Goal: Obtain resource: Download file/media

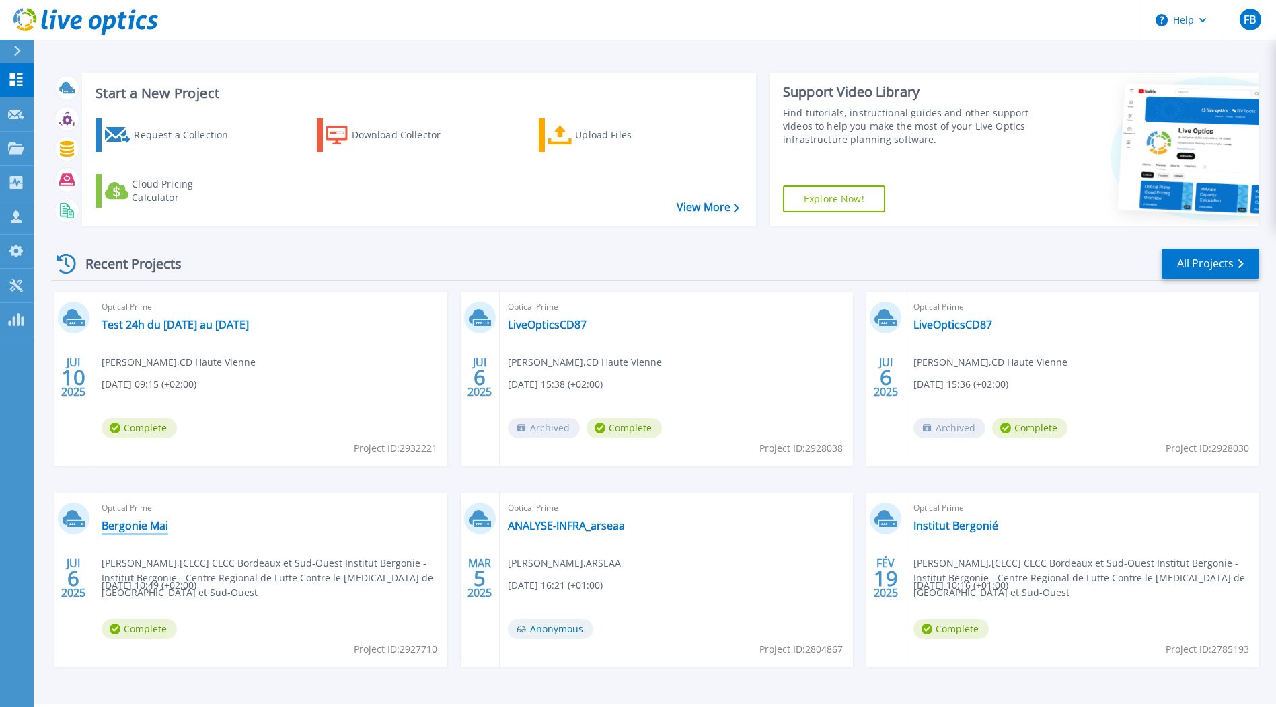
click at [132, 524] on link "Bergonie Mai" at bounding box center [135, 525] width 67 height 13
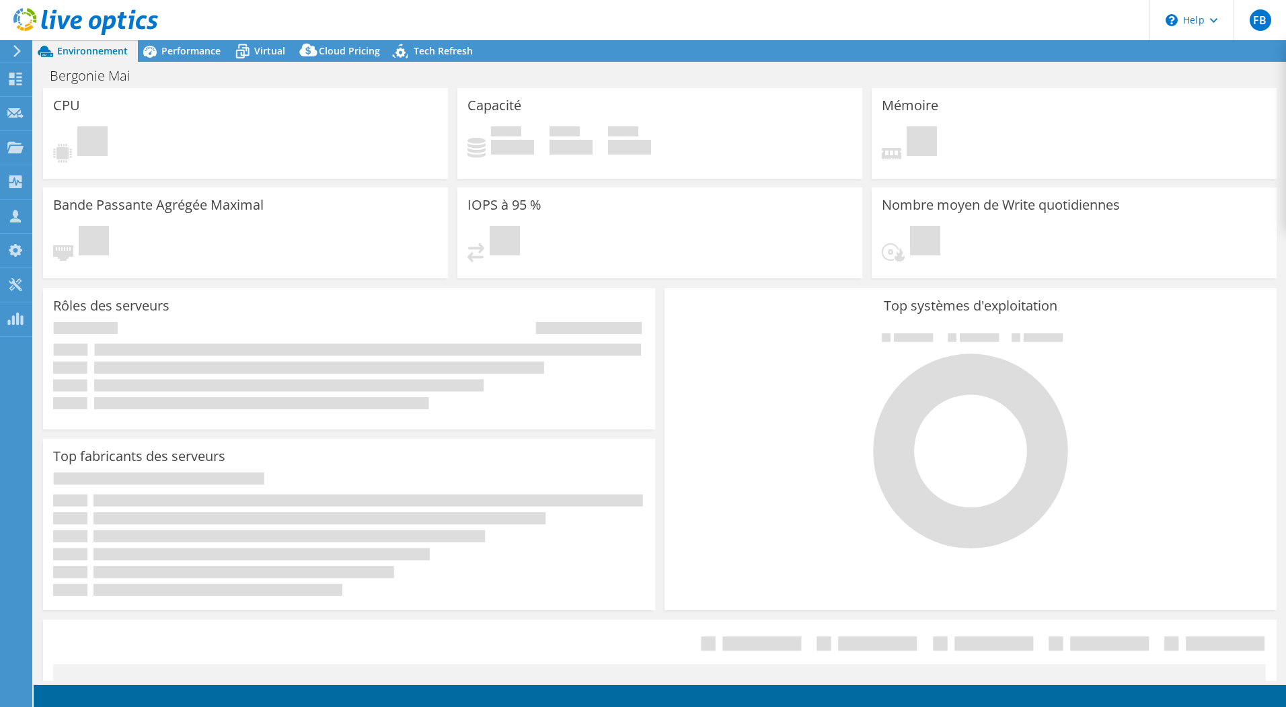
select select "USD"
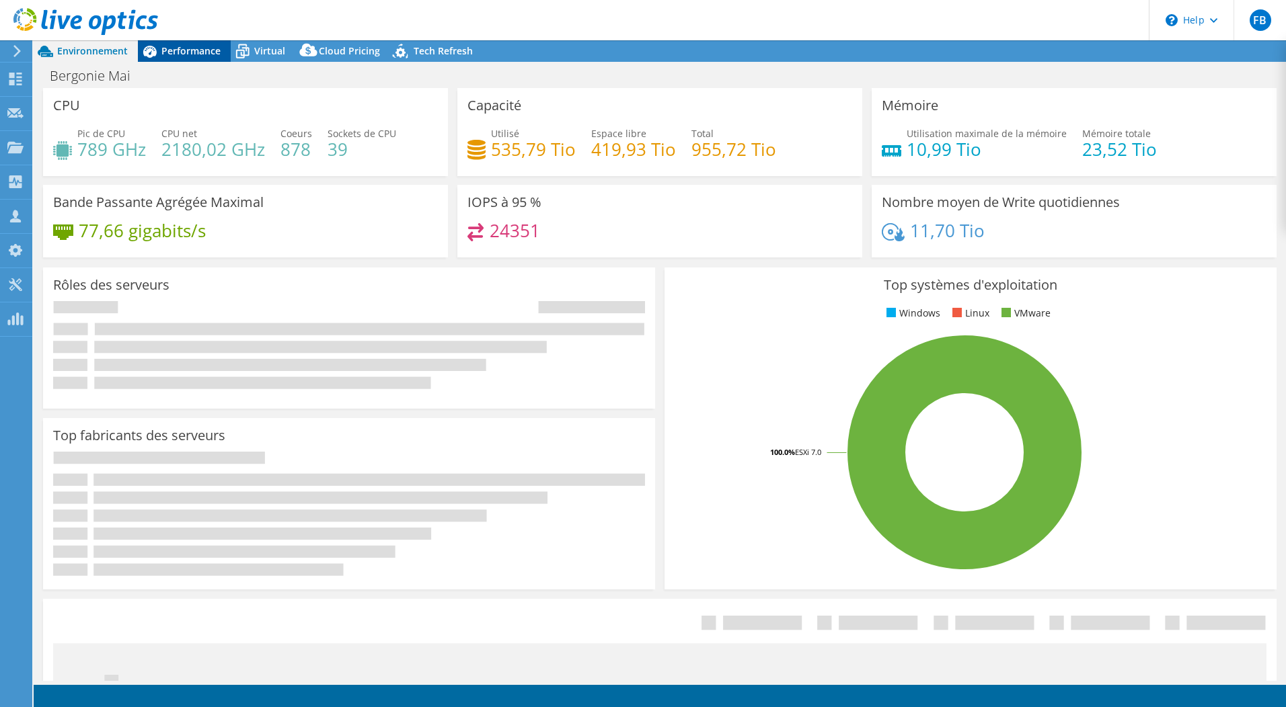
click at [186, 48] on span "Performance" at bounding box center [190, 50] width 59 height 13
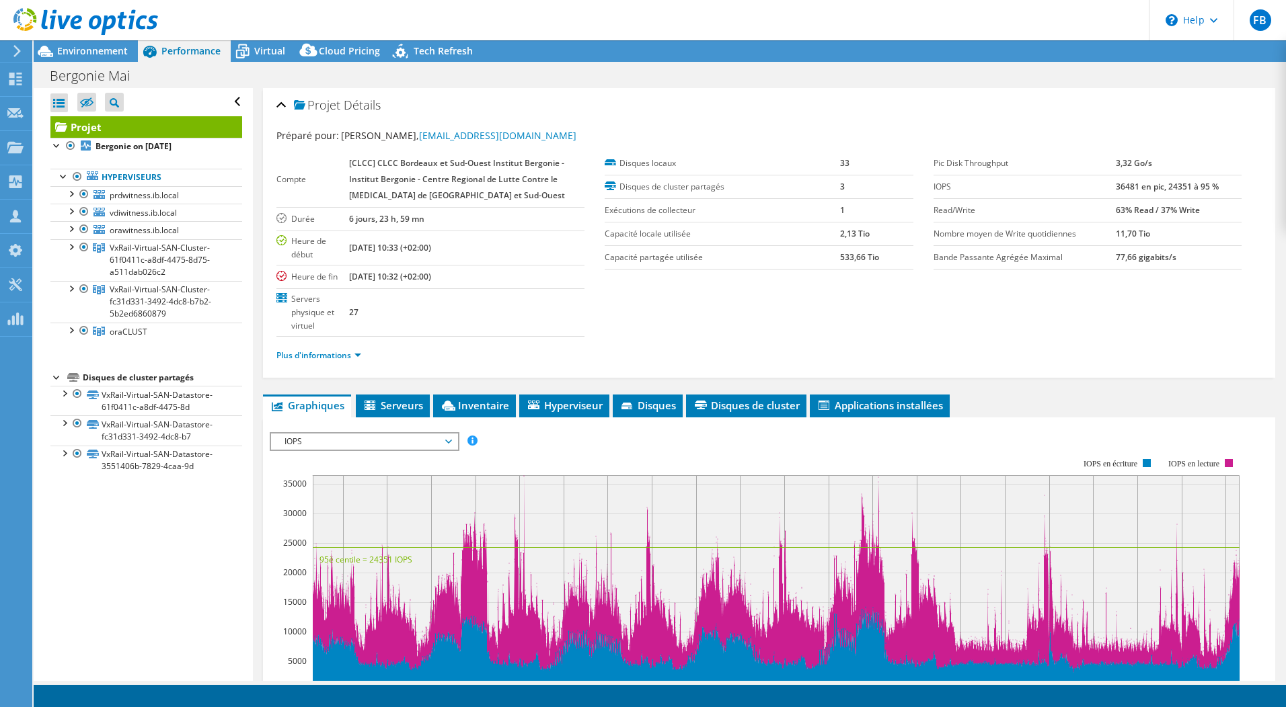
scroll to position [134, 0]
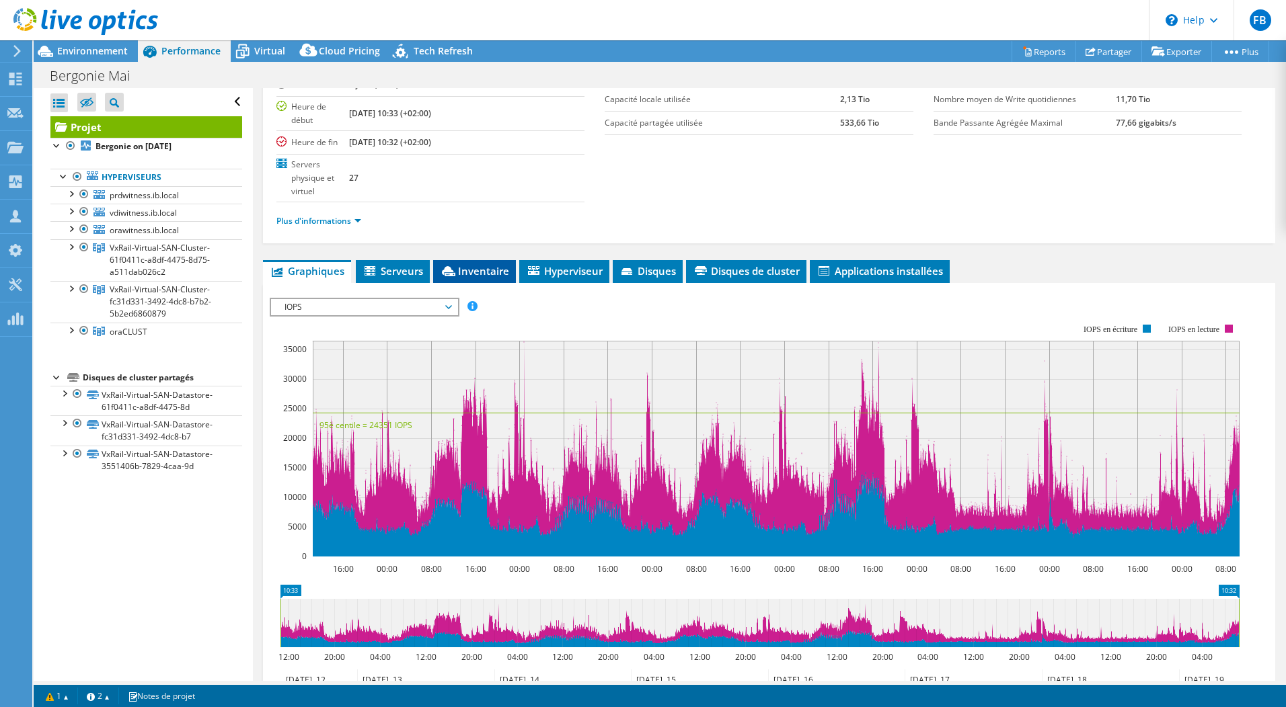
click at [496, 275] on span "Inventaire" at bounding box center [474, 270] width 69 height 13
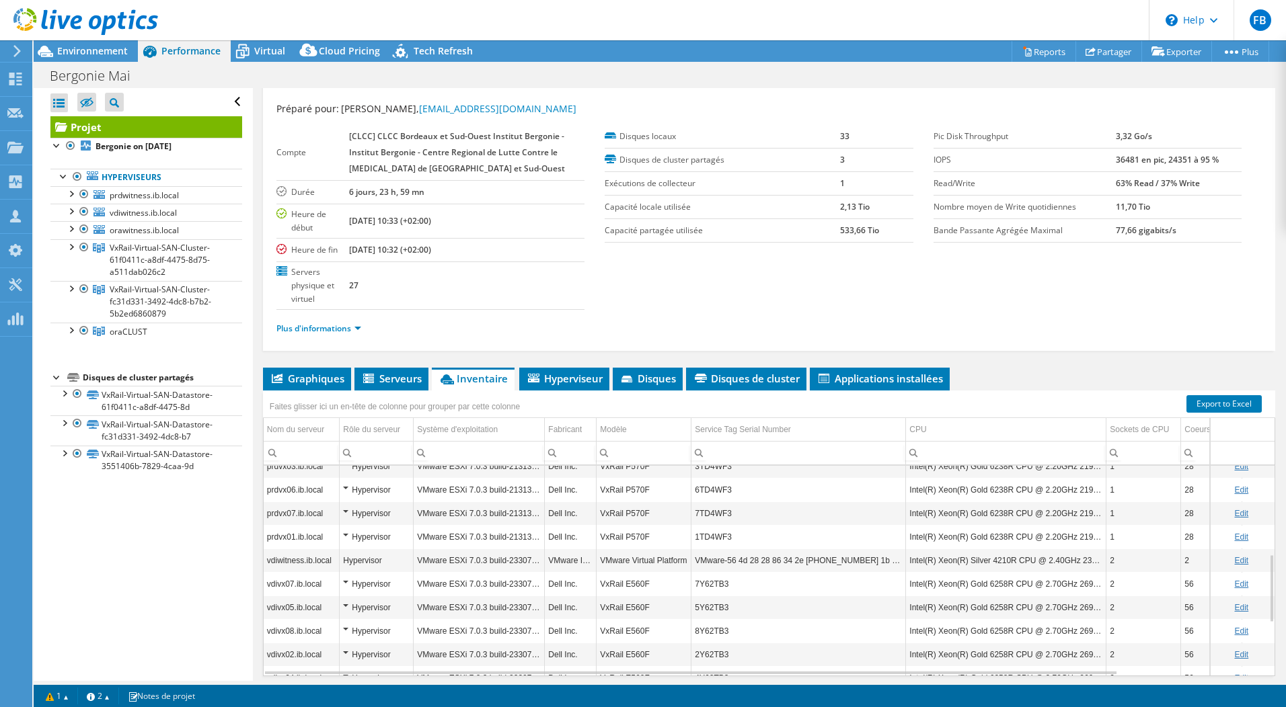
scroll to position [73, 0]
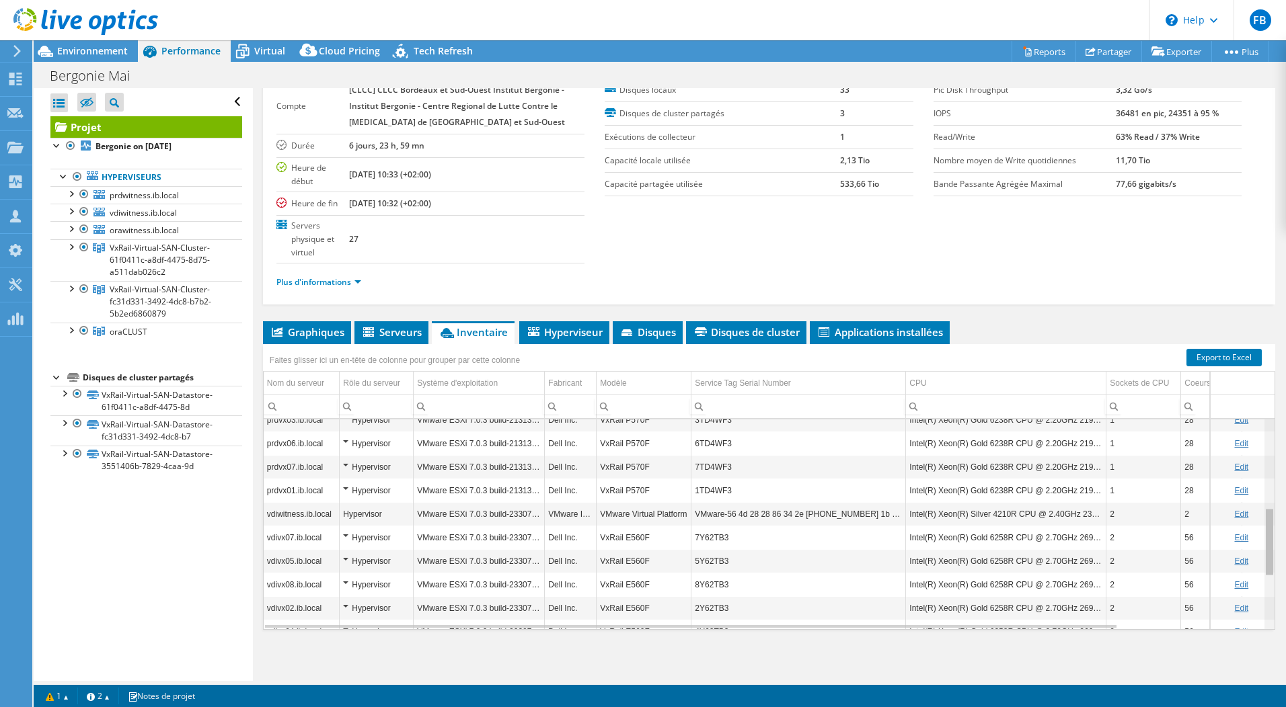
click at [1265, 547] on div "Data grid" at bounding box center [1268, 542] width 7 height 66
drag, startPoint x: 1261, startPoint y: 547, endPoint x: 806, endPoint y: 548, distance: 455.9
click at [818, 549] on body "FB Membre de l'équipe Fabien BESSONNEAU fbessonneau@aviti.fr Aviti My Profile L…" at bounding box center [643, 353] width 1286 height 707
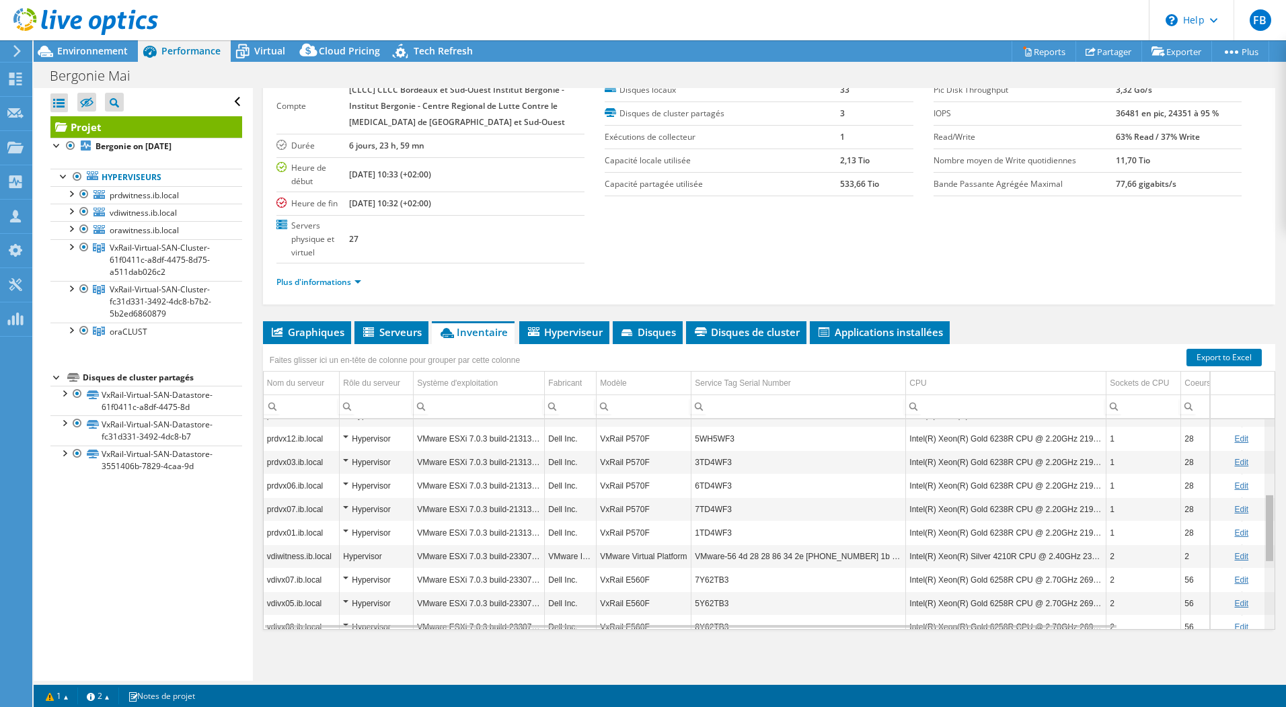
scroll to position [226, 0]
drag, startPoint x: 1261, startPoint y: 531, endPoint x: 1262, endPoint y: 514, distance: 16.9
click at [1262, 514] on body "FB Membre de l'équipe Fabien BESSONNEAU fbessonneau@aviti.fr Aviti My Profile L…" at bounding box center [643, 353] width 1286 height 707
click at [1265, 514] on div "Data grid" at bounding box center [1268, 528] width 7 height 66
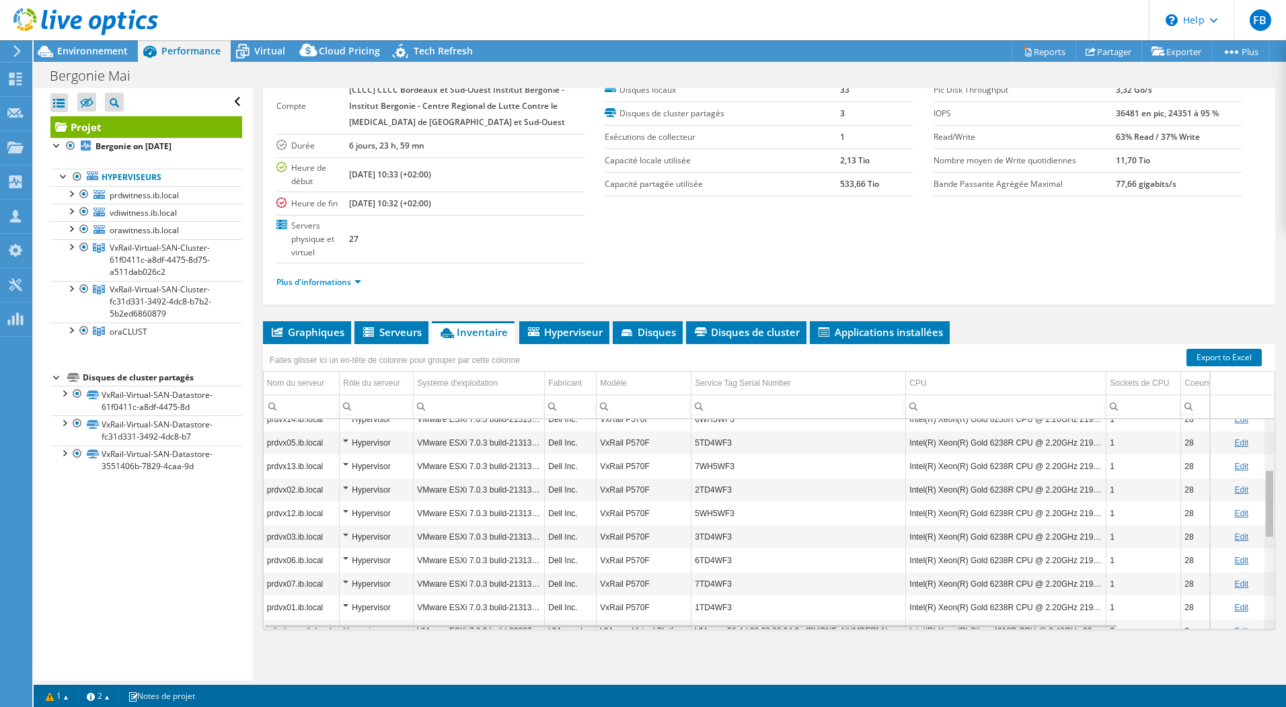
scroll to position [151, 0]
drag, startPoint x: 1263, startPoint y: 525, endPoint x: 1264, endPoint y: 494, distance: 31.6
click at [1264, 494] on body "FB Membre de l'équipe Fabien BESSONNEAU fbessonneau@aviti.fr Aviti My Profile L…" at bounding box center [643, 353] width 1286 height 707
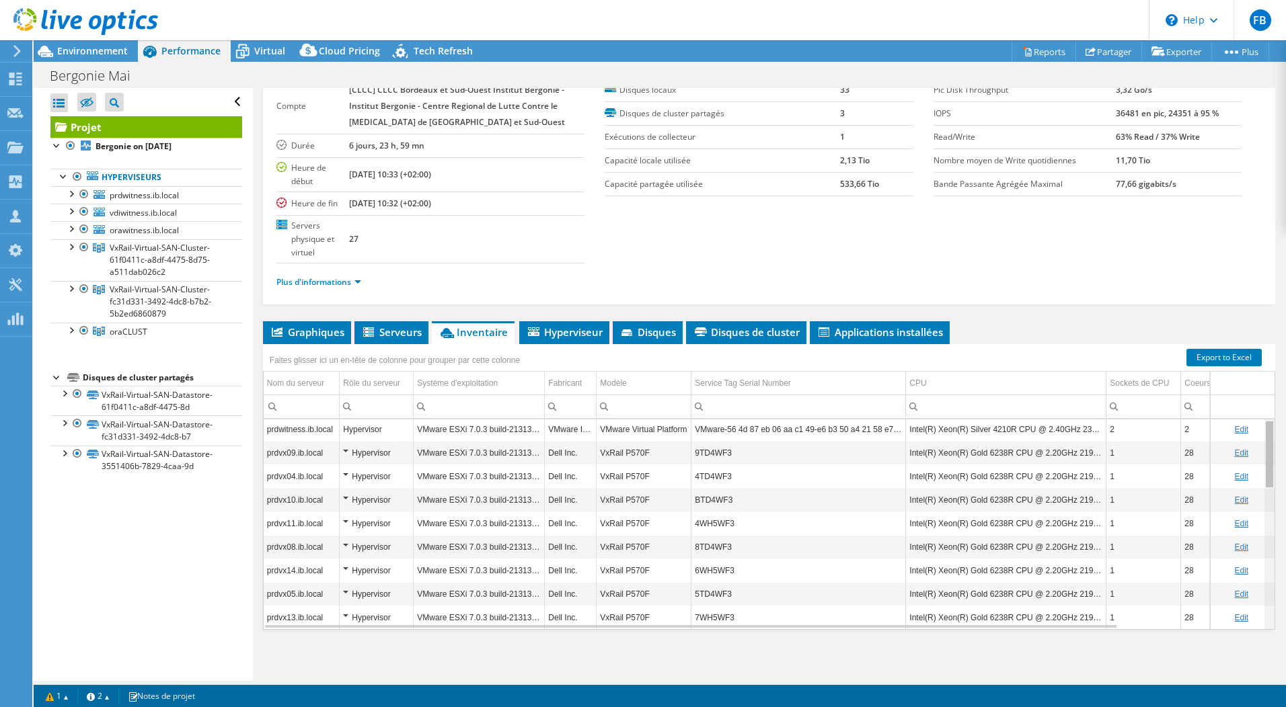
scroll to position [0, 0]
drag, startPoint x: 1258, startPoint y: 486, endPoint x: 1261, endPoint y: 422, distance: 64.6
click at [1261, 422] on body "FB Membre de l'équipe Fabien BESSONNEAU fbessonneau@aviti.fr Aviti My Profile L…" at bounding box center [643, 353] width 1286 height 707
click at [1265, 447] on div "Data grid" at bounding box center [1268, 454] width 7 height 66
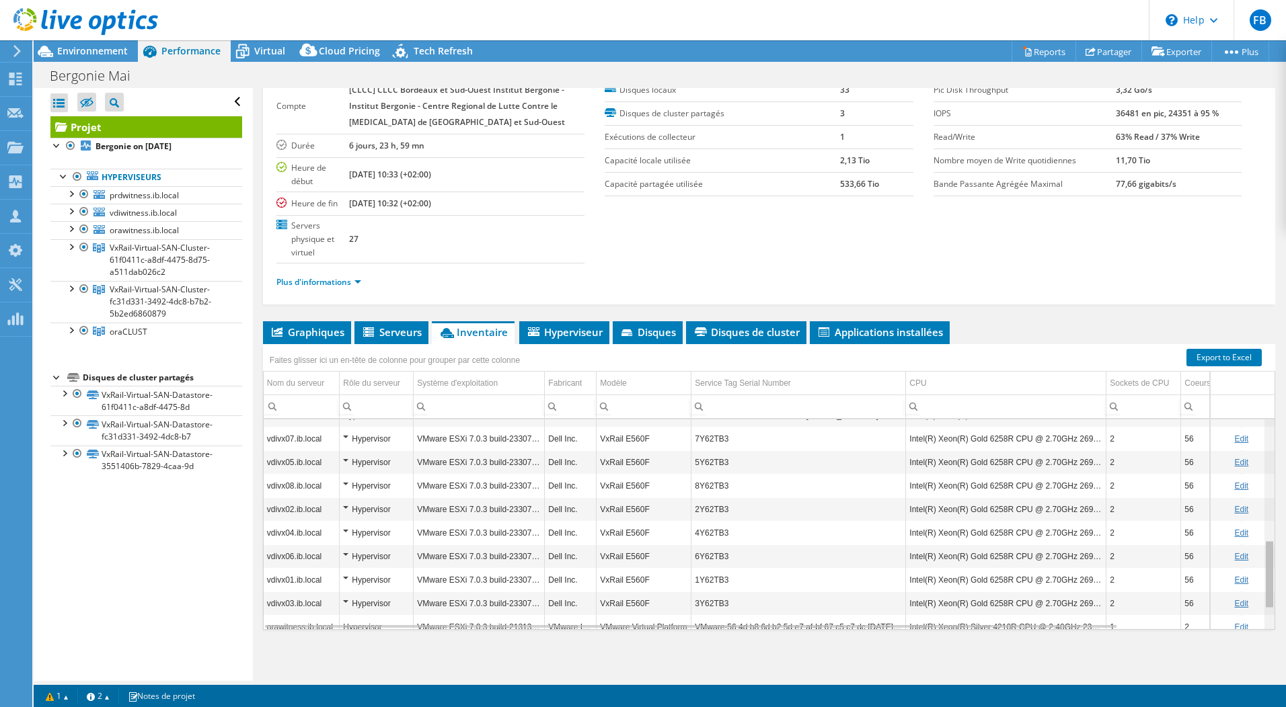
scroll to position [367, 0]
drag, startPoint x: 1260, startPoint y: 573, endPoint x: 1265, endPoint y: 554, distance: 19.4
click at [1265, 554] on body "FB Membre de l'équipe Fabien BESSONNEAU fbessonneau@aviti.fr Aviti My Profile L…" at bounding box center [643, 353] width 1286 height 707
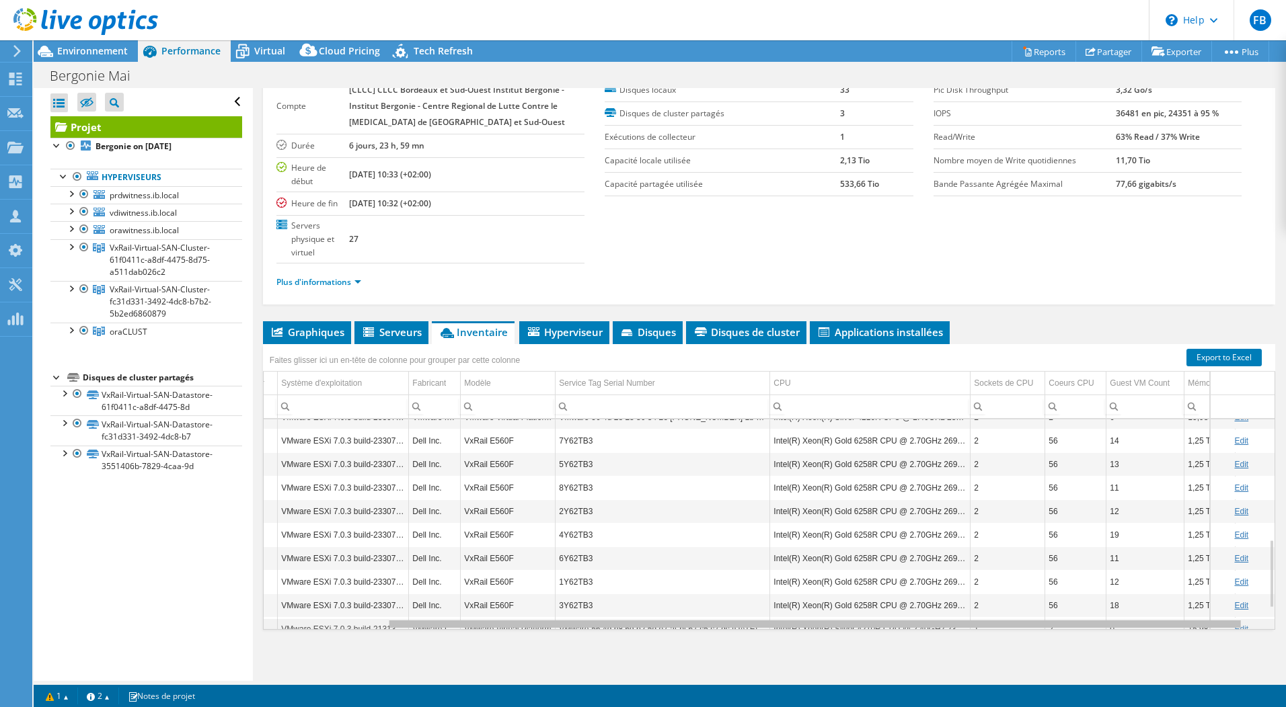
scroll to position [0, 0]
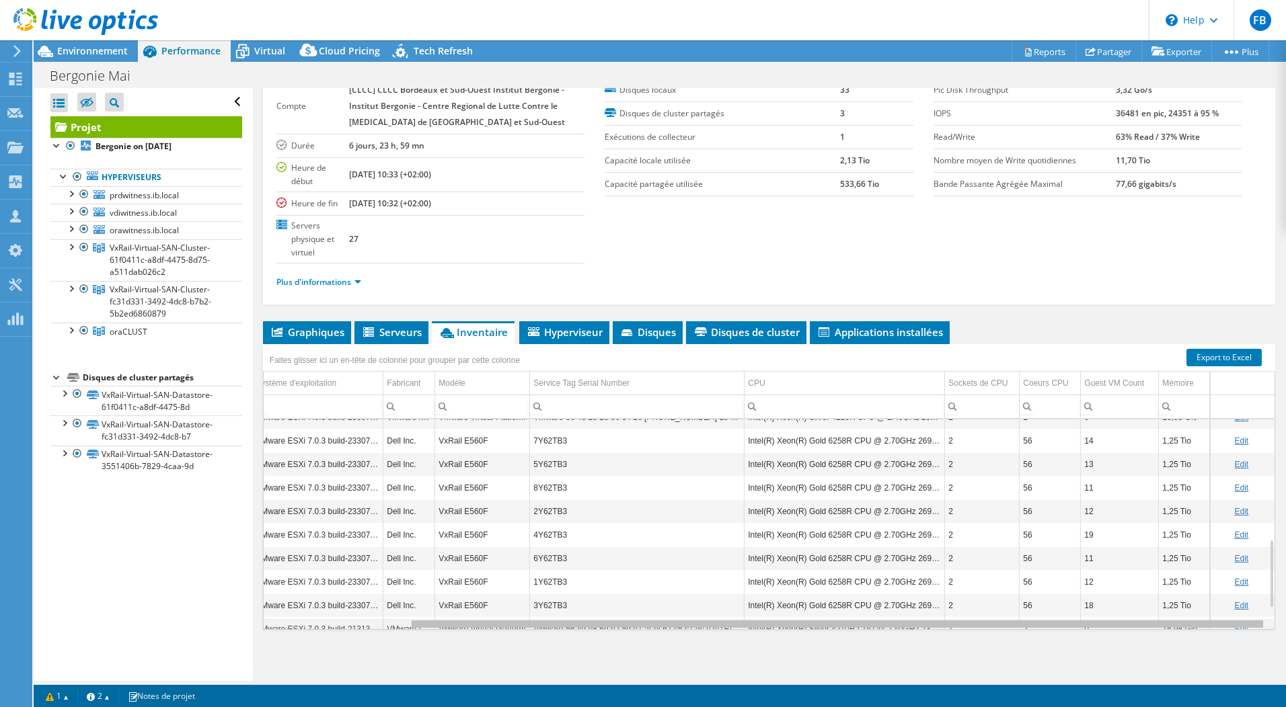
drag, startPoint x: 828, startPoint y: 626, endPoint x: 1010, endPoint y: 621, distance: 182.3
click at [1010, 621] on body "FB Membre de l'équipe Fabien BESSONNEAU fbessonneau@aviti.fr Aviti My Profile L…" at bounding box center [643, 353] width 1286 height 707
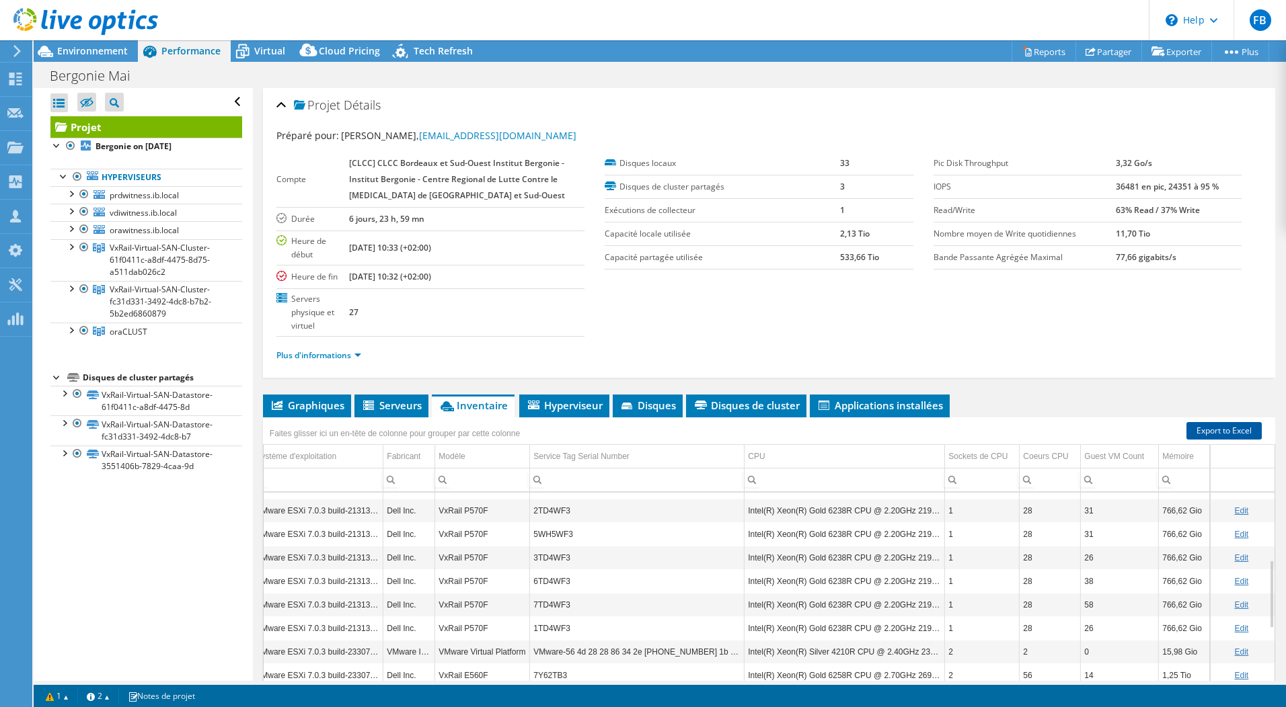
click at [1204, 428] on link "Export to Excel" at bounding box center [1223, 430] width 75 height 17
